Goal: Information Seeking & Learning: Learn about a topic

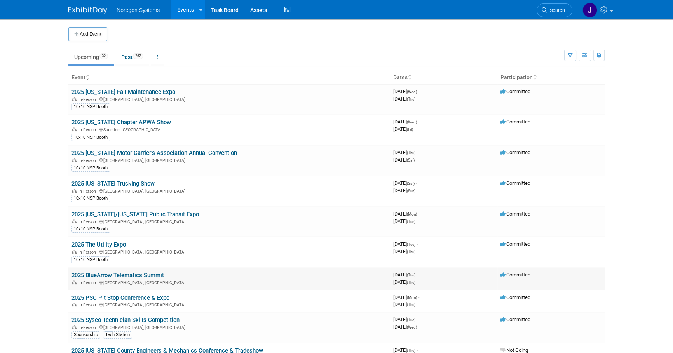
click at [147, 275] on link "2025 BlueArrow Telematics Summit" at bounding box center [118, 275] width 93 height 7
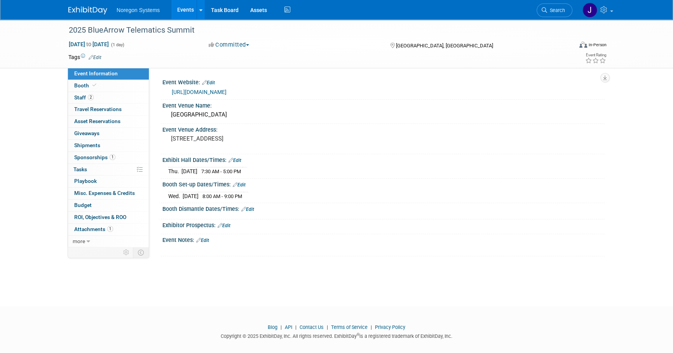
click at [227, 89] on link "https://bluearrowtelematics.com/summit-conference/" at bounding box center [199, 92] width 55 height 6
click at [227, 92] on link "https://bluearrowtelematics.com/summit-conference/" at bounding box center [199, 92] width 55 height 6
click at [128, 87] on link "Booth" at bounding box center [108, 86] width 81 height 12
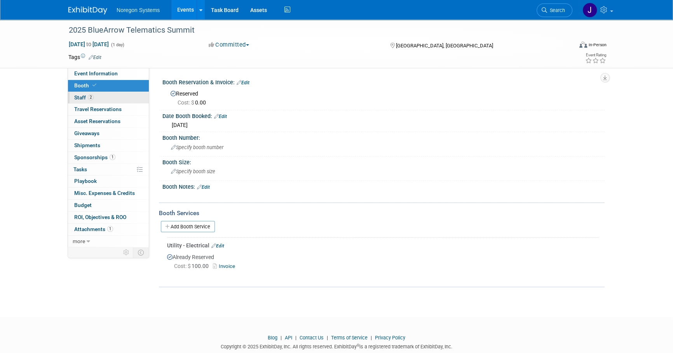
click at [116, 98] on link "2 Staff 2" at bounding box center [108, 98] width 81 height 12
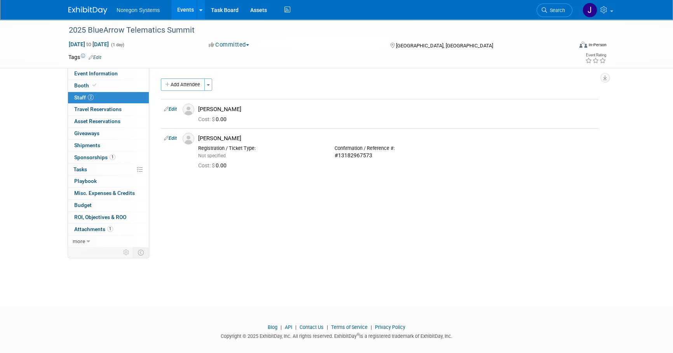
click at [80, 8] on img at bounding box center [87, 11] width 39 height 8
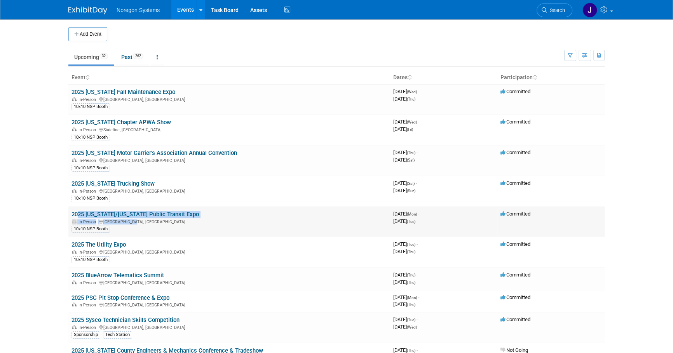
drag, startPoint x: 201, startPoint y: 217, endPoint x: 74, endPoint y: 215, distance: 126.8
click at [74, 215] on td "2025 [US_STATE]/[US_STATE] Public Transit Expo In-Person [GEOGRAPHIC_DATA], [GE…" at bounding box center [229, 222] width 322 height 31
click at [216, 225] on div "10x10 NSP Booth" at bounding box center [230, 229] width 316 height 8
drag, startPoint x: 194, startPoint y: 215, endPoint x: 70, endPoint y: 211, distance: 124.4
click at [70, 211] on td "2025 Minnesota/Wisconsin Public Transit Expo In-Person Rochester, MN 10x10 NSP …" at bounding box center [229, 222] width 322 height 31
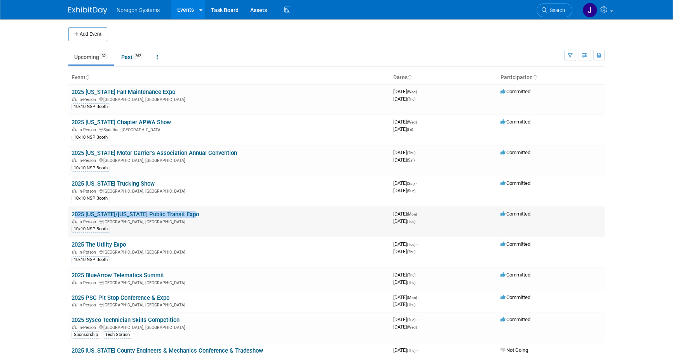
copy link "2025 [US_STATE]/[US_STATE] Public Transit Expo"
drag, startPoint x: 50, startPoint y: 206, endPoint x: 117, endPoint y: 228, distance: 69.9
click at [50, 206] on body "Noregon Systems Events Add Event Bulk Upload Events Shareable Event Boards Rece…" at bounding box center [336, 176] width 673 height 353
click at [128, 215] on link "2025 [US_STATE]/[US_STATE] Public Transit Expo" at bounding box center [135, 214] width 127 height 7
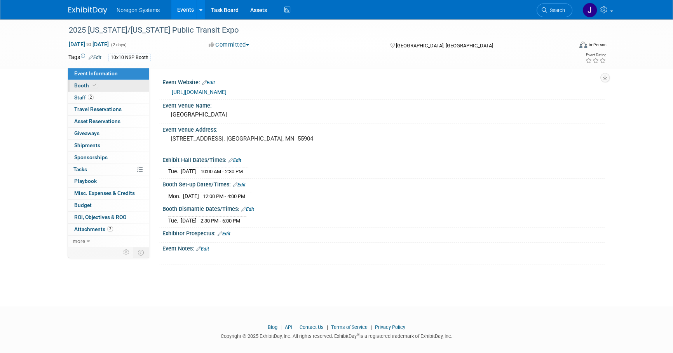
click at [97, 86] on link "Booth" at bounding box center [108, 86] width 81 height 12
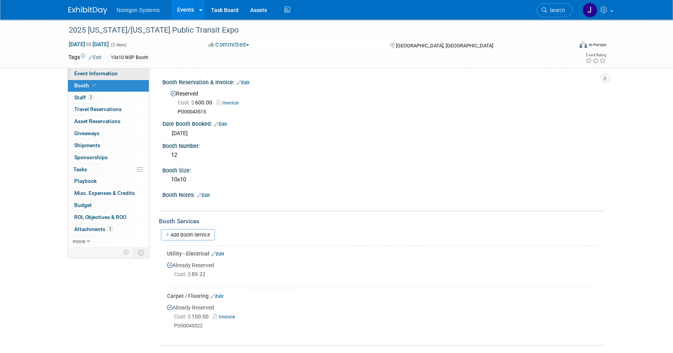
click at [117, 75] on link "Event Information" at bounding box center [108, 74] width 81 height 12
